Goal: Task Accomplishment & Management: Manage account settings

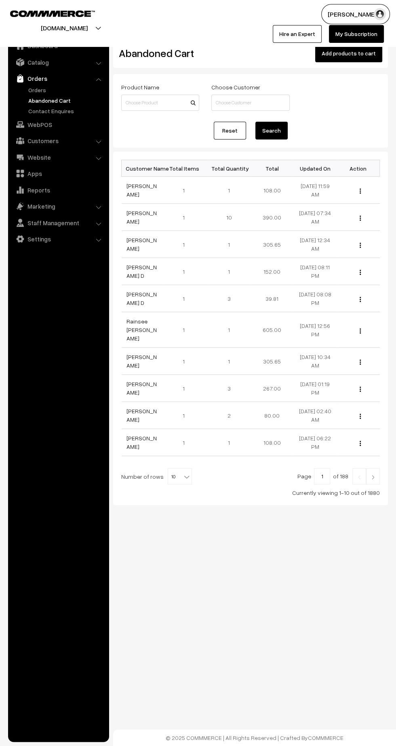
click at [39, 86] on link "Orders" at bounding box center [66, 90] width 80 height 8
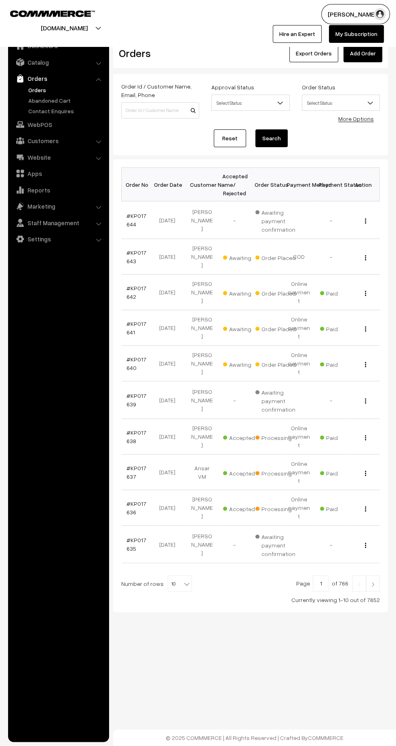
click at [373, 582] on img at bounding box center [373, 584] width 7 height 5
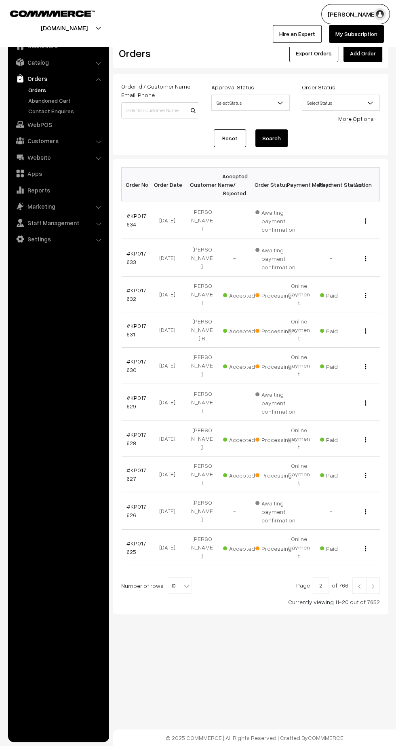
click at [374, 584] on img at bounding box center [373, 586] width 7 height 5
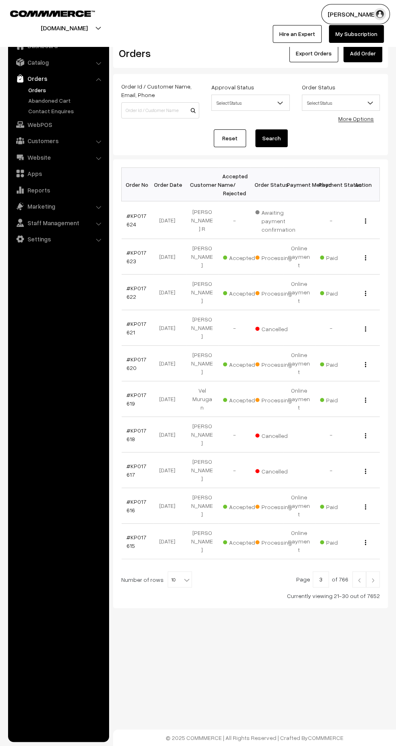
click at [129, 285] on link "#KP017622" at bounding box center [137, 292] width 20 height 15
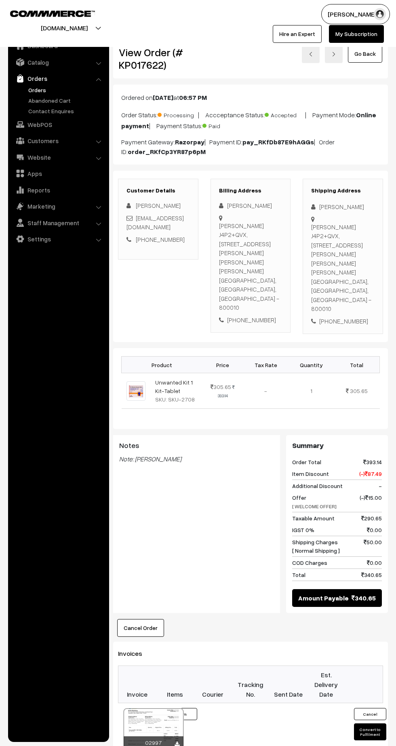
scroll to position [186, 0]
